Goal: Task Accomplishment & Management: Complete application form

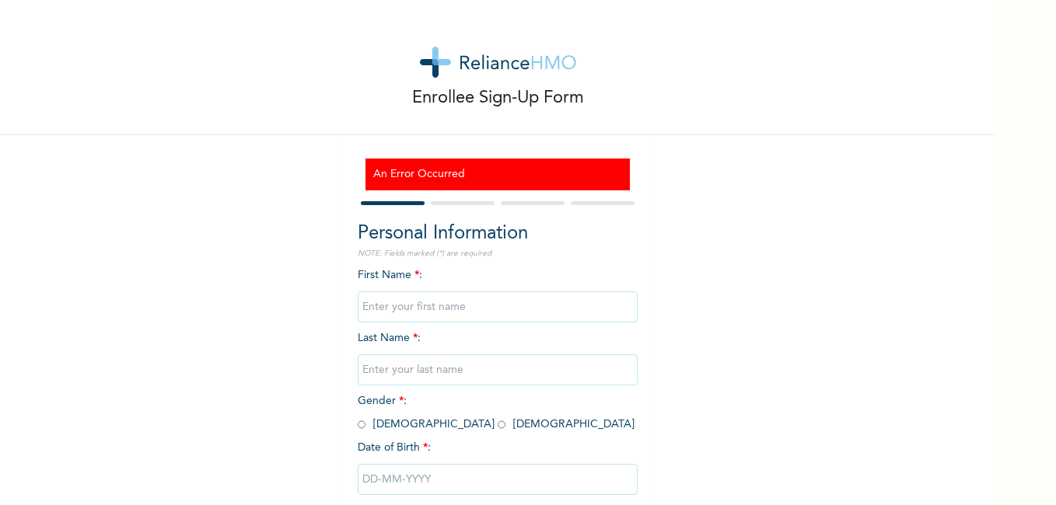
click at [425, 309] on input "text" at bounding box center [498, 307] width 280 height 31
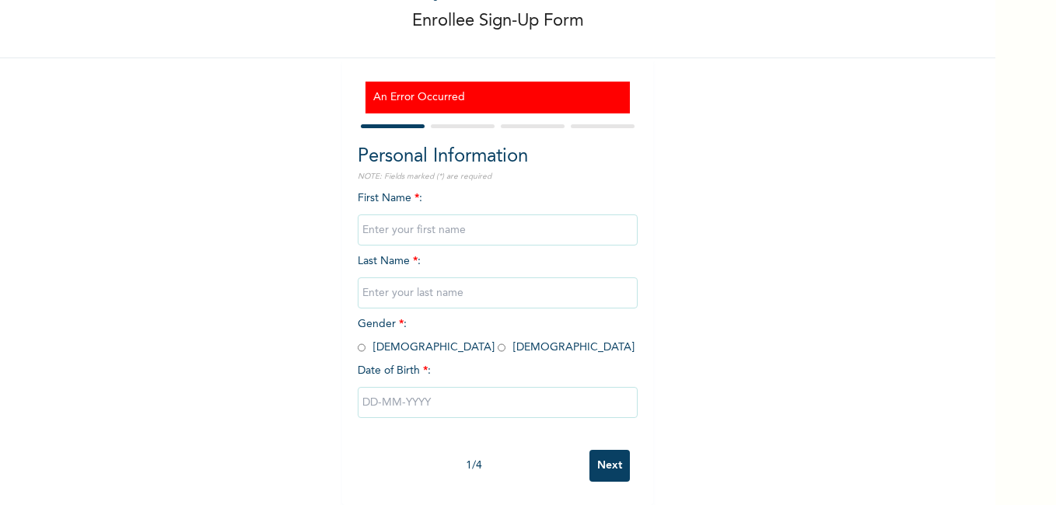
click at [382, 389] on input "text" at bounding box center [498, 402] width 280 height 31
select select "8"
click at [434, 121] on form "Personal Information NOTE: Fields marked (*) are required First Name * : Last N…" at bounding box center [498, 305] width 280 height 369
click at [418, 225] on input "text" at bounding box center [498, 230] width 280 height 31
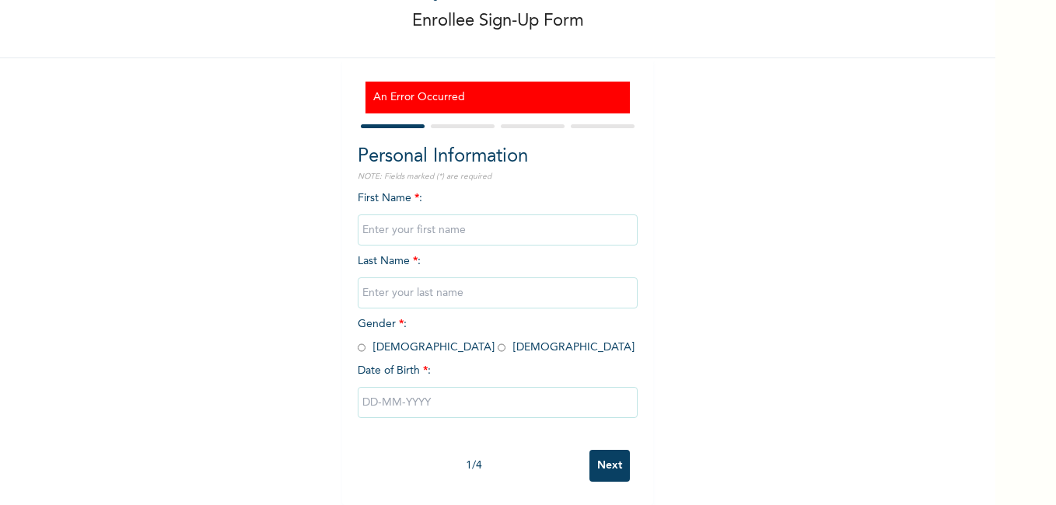
click at [607, 453] on input "Next" at bounding box center [609, 466] width 40 height 32
click at [469, 121] on div at bounding box center [498, 126] width 280 height 10
click at [464, 215] on input "text" at bounding box center [498, 230] width 280 height 31
type input "Taiwo"
click at [407, 281] on input "text" at bounding box center [498, 293] width 280 height 31
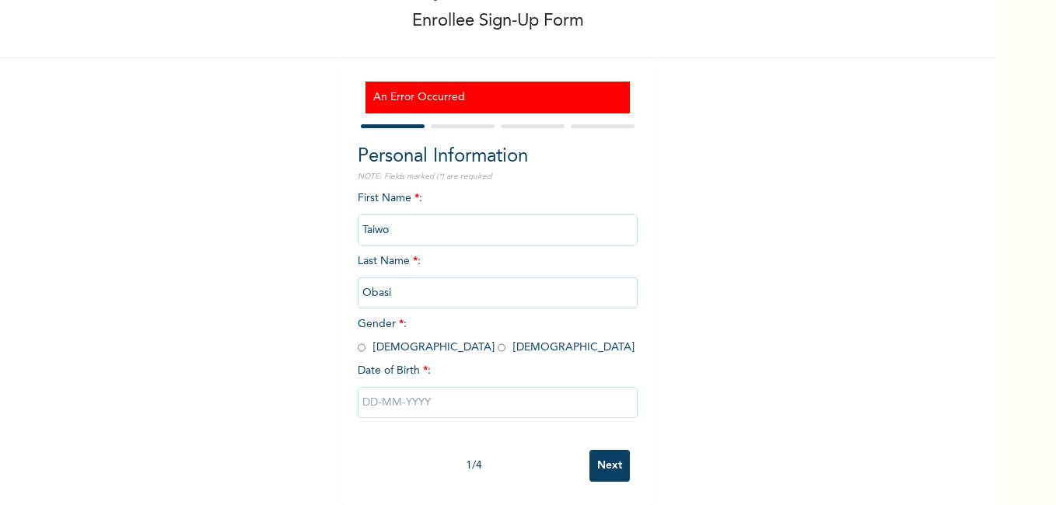
type input "Obasi"
click at [498, 341] on input "radio" at bounding box center [502, 348] width 8 height 15
radio input "true"
click at [399, 393] on input "text" at bounding box center [498, 402] width 280 height 31
select select "8"
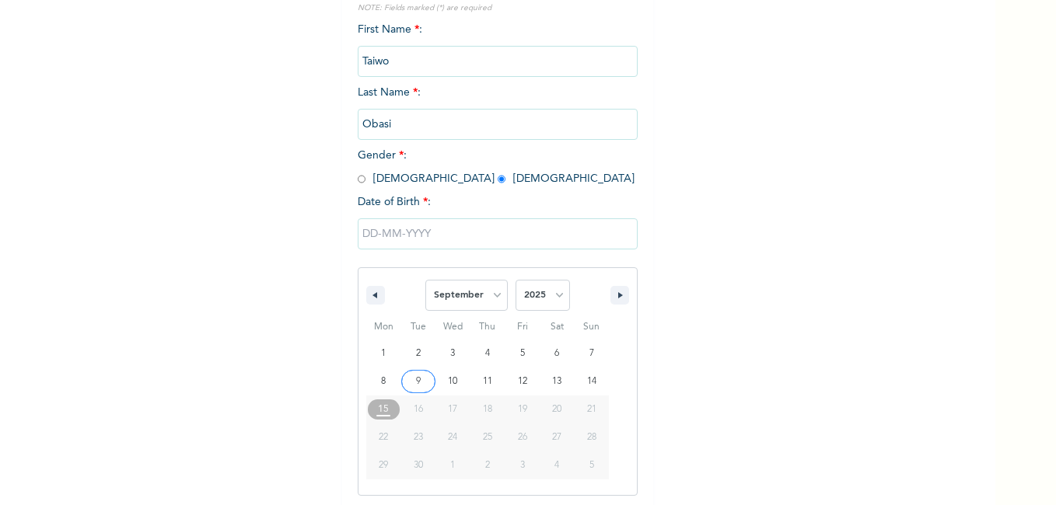
scroll to position [249, 0]
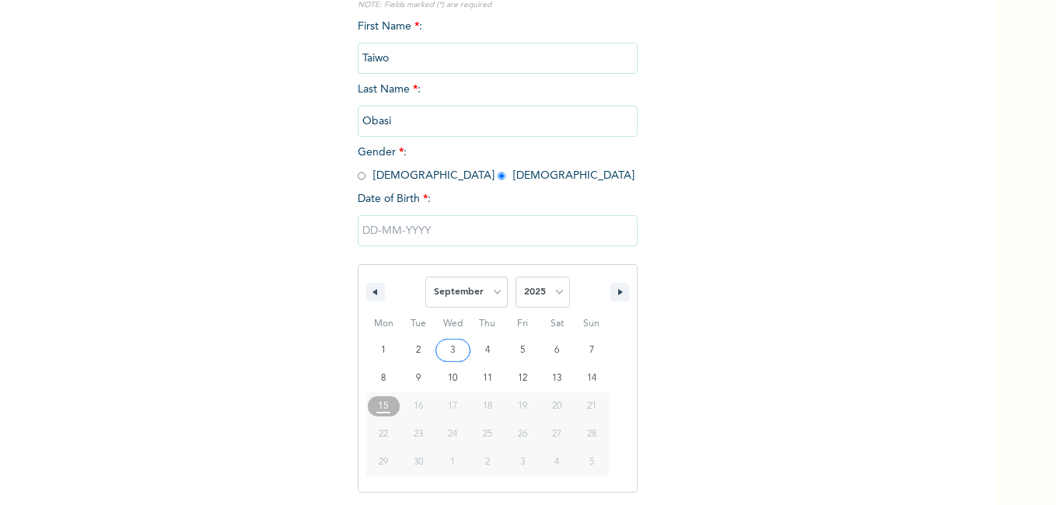
type input "[DATE]"
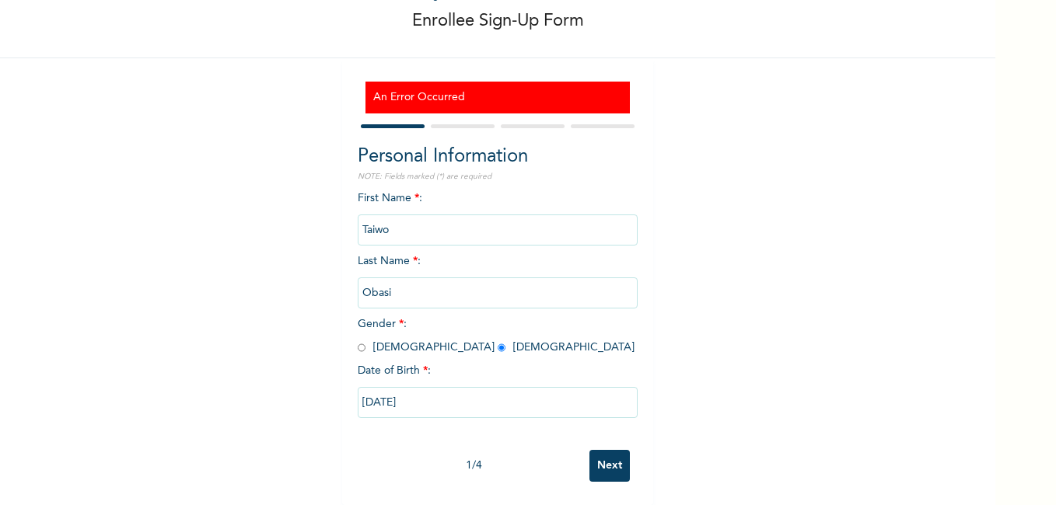
scroll to position [89, 0]
click at [429, 391] on input "[DATE]" at bounding box center [498, 402] width 280 height 31
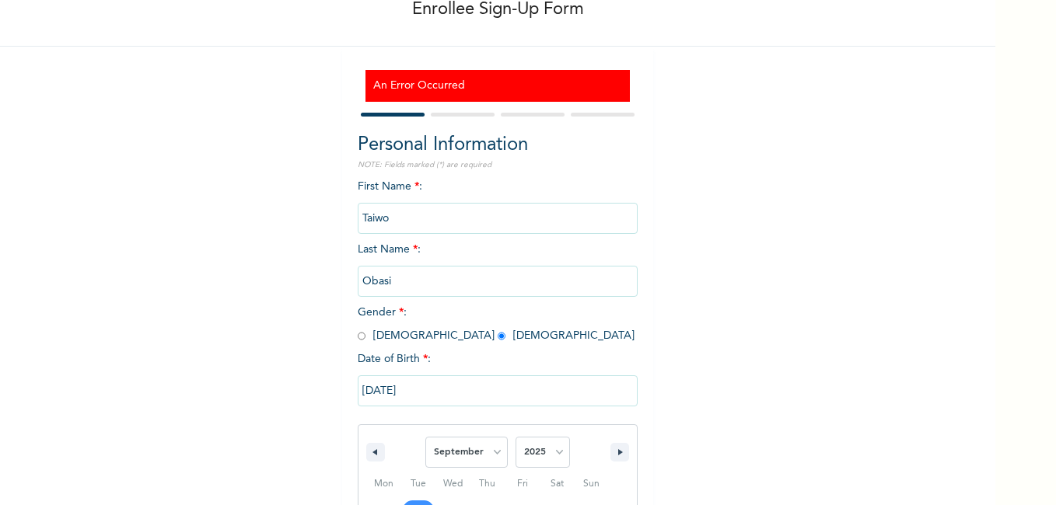
scroll to position [249, 0]
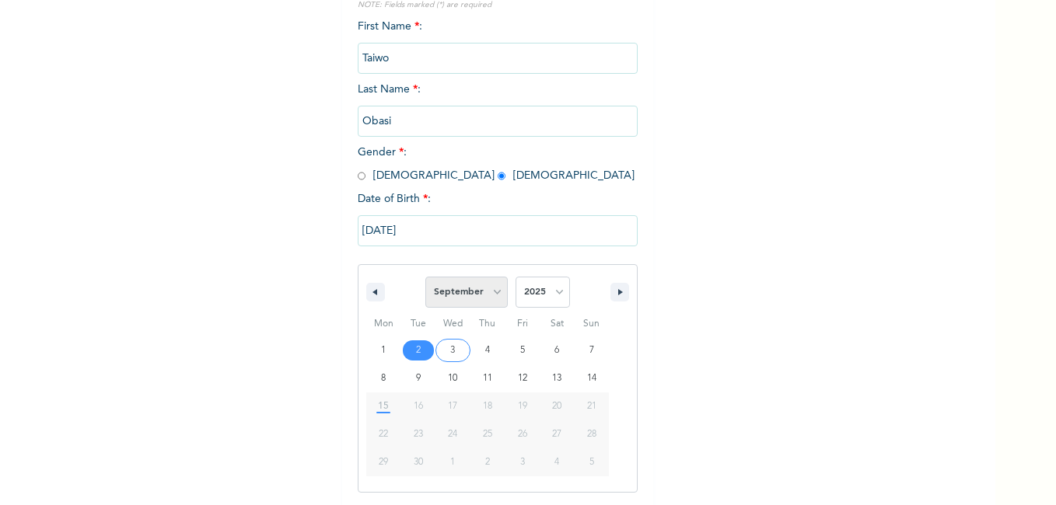
click at [484, 289] on select "January February March April May June July August September October November De…" at bounding box center [466, 292] width 82 height 31
select select "1"
click at [425, 278] on select "January February March April May June July August September October November De…" at bounding box center [466, 292] width 82 height 31
click at [520, 297] on select "2025 2024 2023 2022 2021 2020 2019 2018 2017 2016 2015 2014 2013 2012 2011 2010…" at bounding box center [542, 292] width 54 height 31
select select "1996"
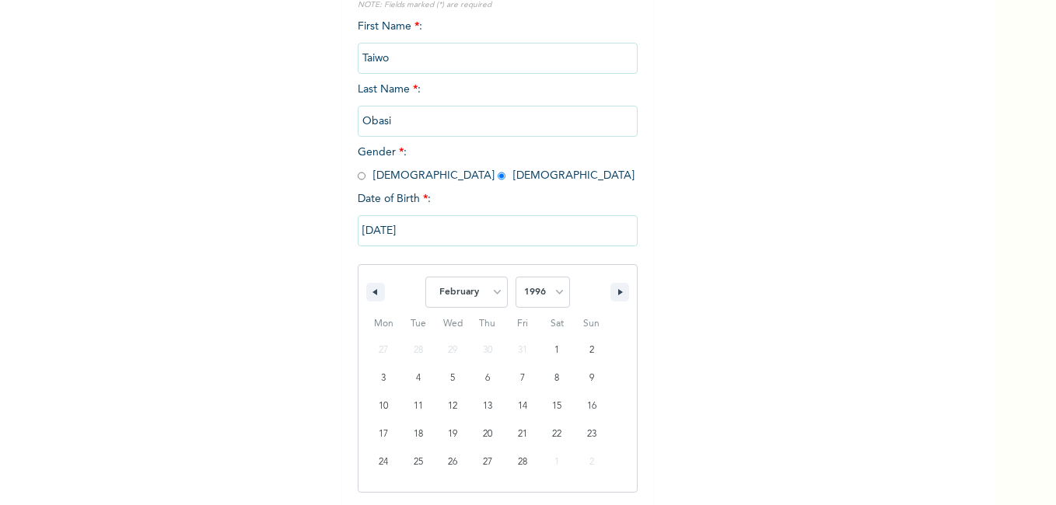
click at [515, 278] on select "2025 2024 2023 2022 2021 2020 2019 2018 2017 2016 2015 2014 2013 2012 2011 2010…" at bounding box center [542, 292] width 54 height 31
type input "[DATE]"
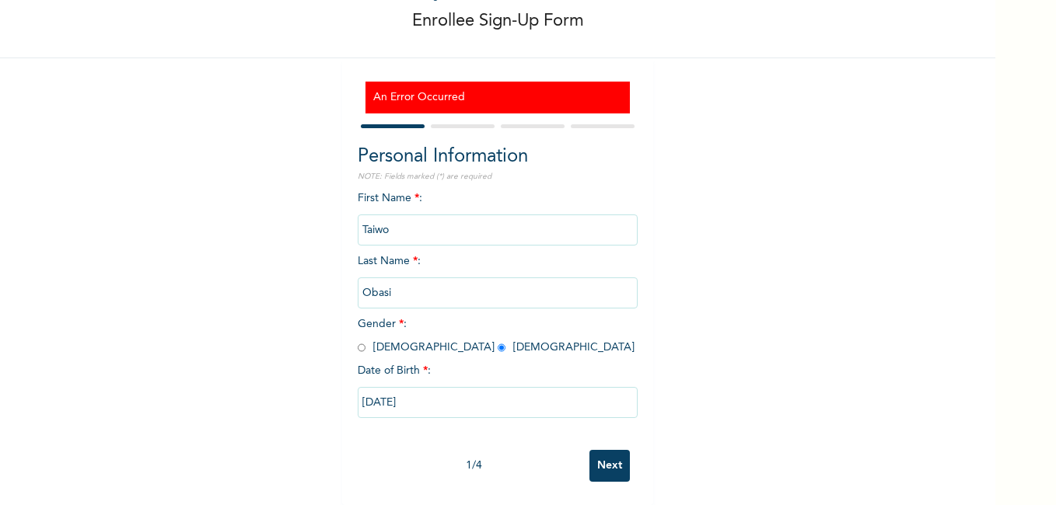
click at [605, 461] on input "Next" at bounding box center [609, 466] width 40 height 32
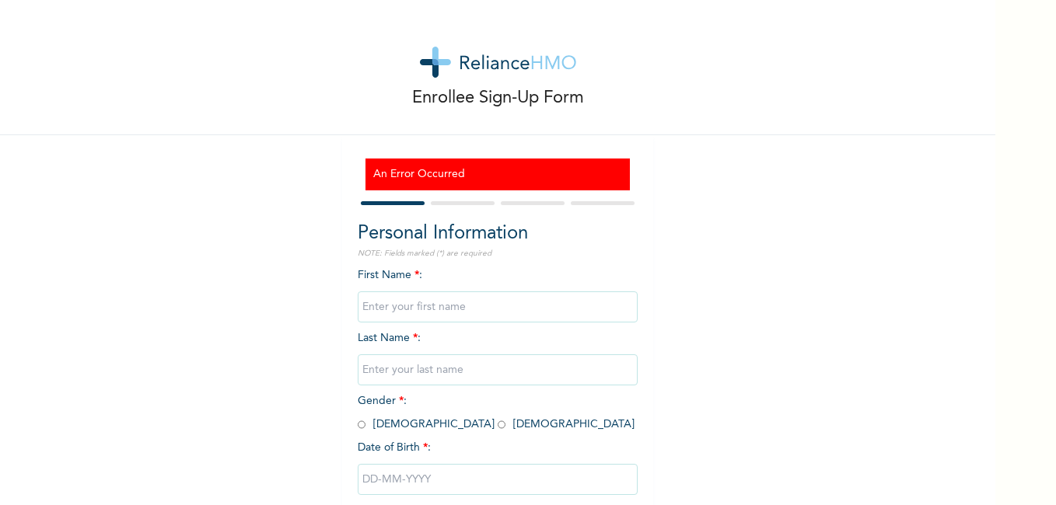
click at [417, 307] on input "text" at bounding box center [498, 307] width 280 height 31
type input "Taiwo"
type input "Obasi"
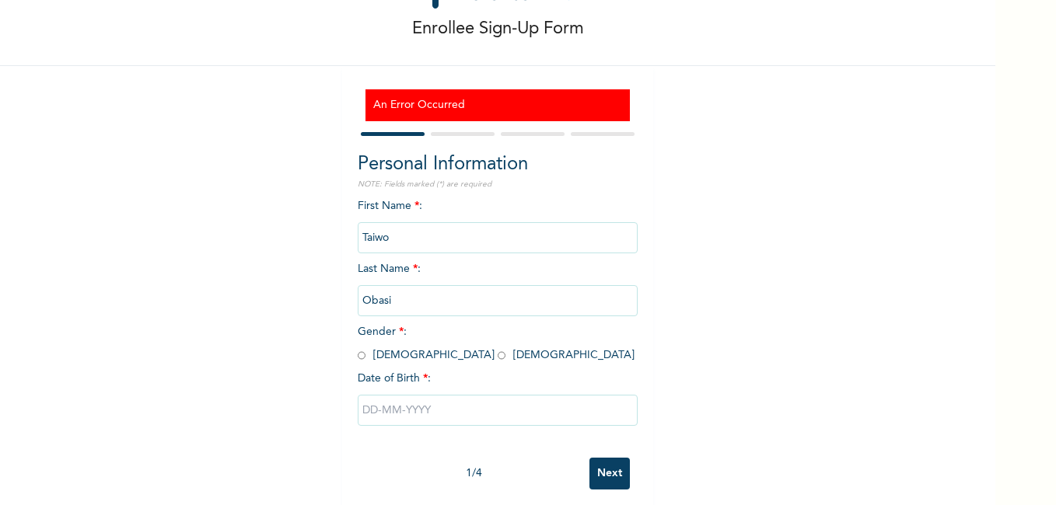
scroll to position [89, 0]
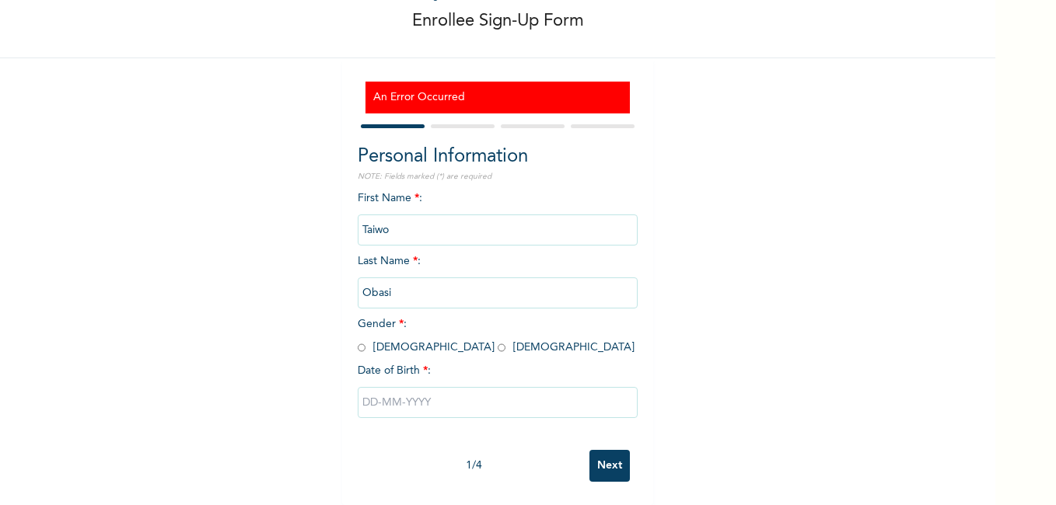
click at [441, 395] on input "text" at bounding box center [498, 402] width 280 height 31
select select "8"
click at [438, 121] on form "Personal Information NOTE: Fields marked (*) are required First Name * : Taiwo …" at bounding box center [498, 305] width 280 height 369
click at [444, 393] on input "text" at bounding box center [498, 402] width 280 height 31
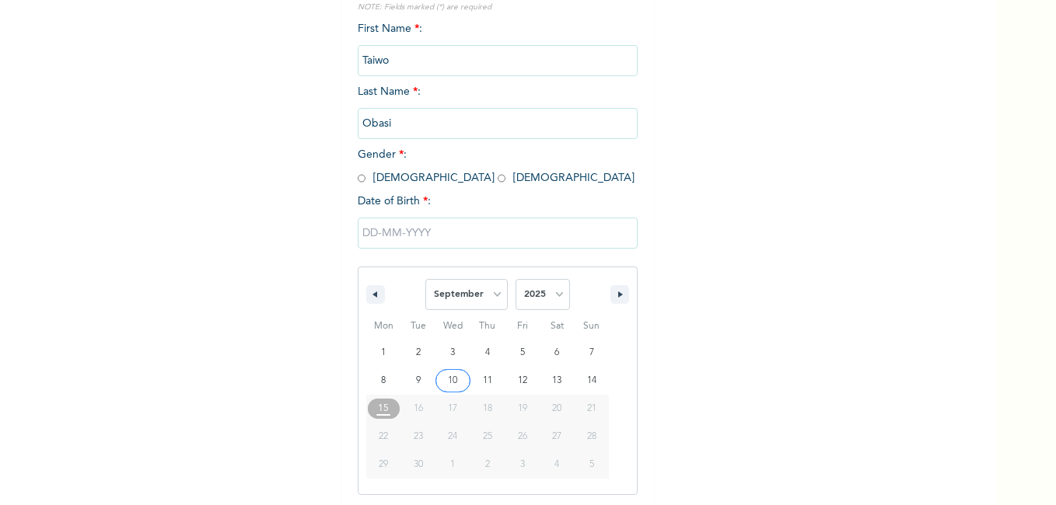
scroll to position [249, 0]
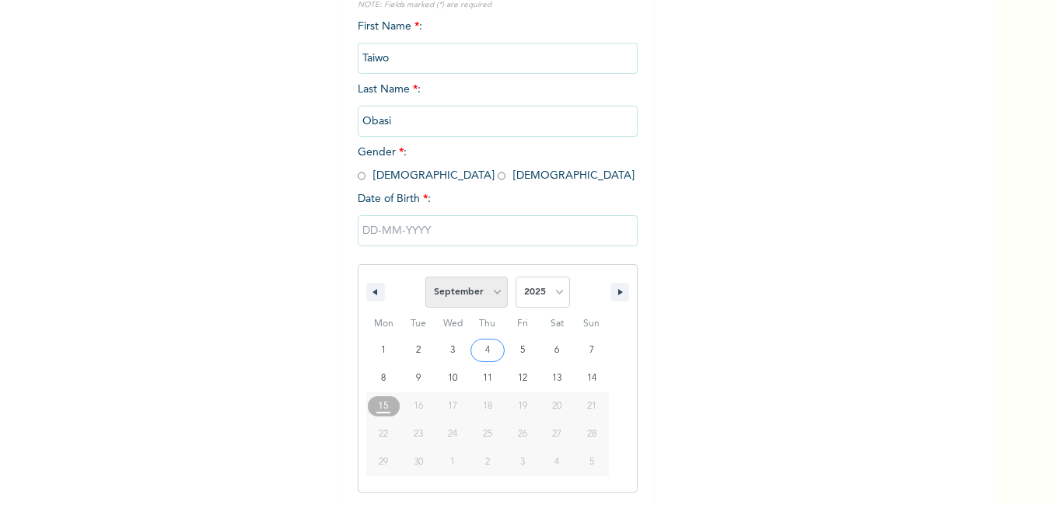
click at [478, 296] on select "January February March April May June July August September October November De…" at bounding box center [466, 292] width 82 height 31
select select "1"
click at [425, 278] on select "January February March April May June July August September October November De…" at bounding box center [466, 292] width 82 height 31
click at [529, 288] on select "2025 2024 2023 2022 2021 2020 2019 2018 2017 2016 2015 2014 2013 2012 2011 2010…" at bounding box center [542, 292] width 54 height 31
select select "1996"
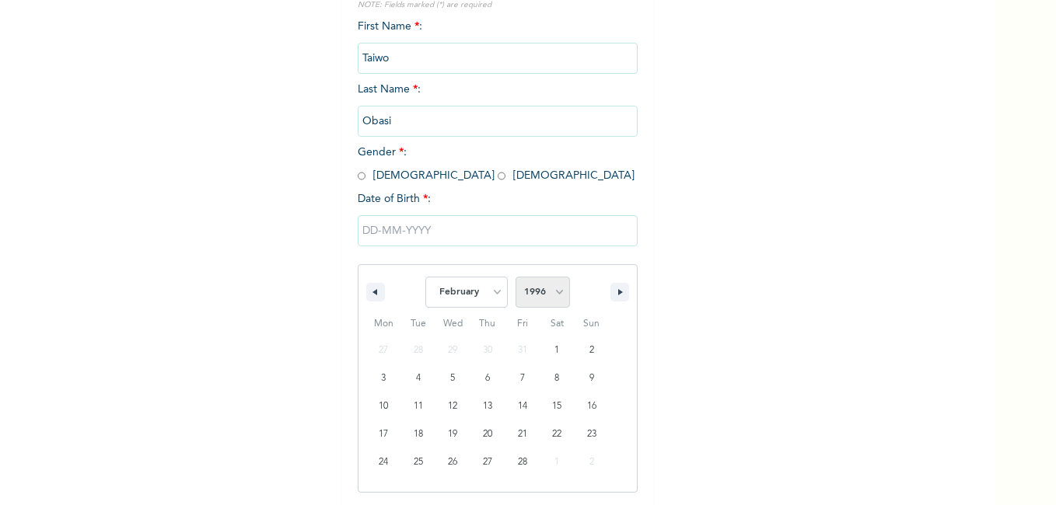
click at [515, 278] on select "2025 2024 2023 2022 2021 2020 2019 2018 2017 2016 2015 2014 2013 2012 2011 2010…" at bounding box center [542, 292] width 54 height 31
type input "[DATE]"
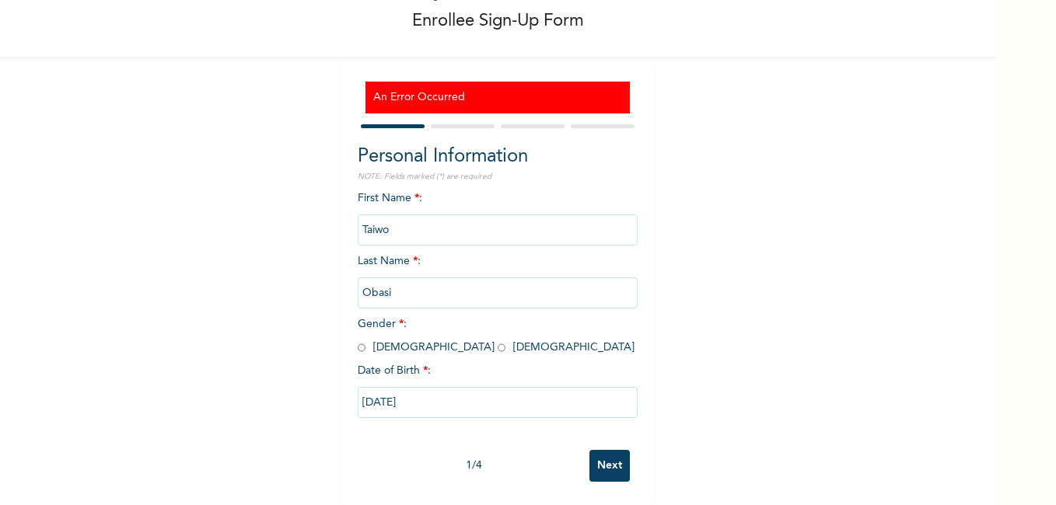
click at [423, 339] on span "Gender * : Male Female" at bounding box center [496, 336] width 277 height 34
click at [403, 335] on span "Gender * : Male Female" at bounding box center [496, 336] width 277 height 34
click at [406, 334] on span "Gender * : Male Female" at bounding box center [496, 336] width 277 height 34
